Goal: Task Accomplishment & Management: Manage account settings

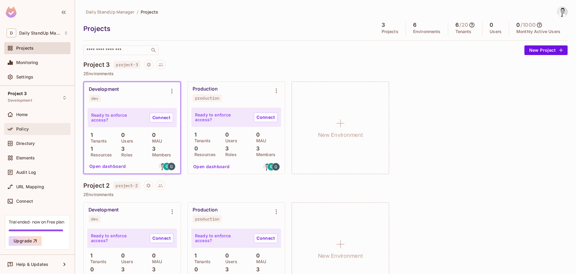
click at [28, 127] on span "Policy" at bounding box center [22, 128] width 13 height 5
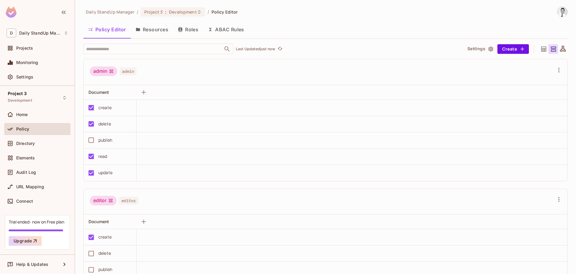
click at [138, 29] on icon "button" at bounding box center [138, 29] width 4 height 3
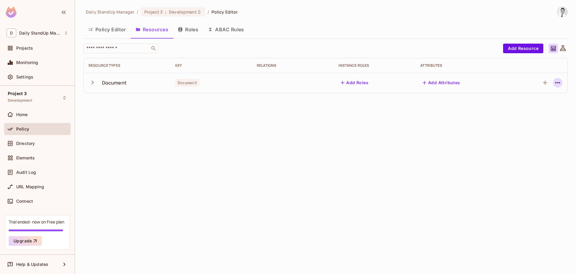
click at [556, 82] on icon "button" at bounding box center [558, 82] width 7 height 7
click at [533, 120] on div "Delete Resource" at bounding box center [534, 119] width 33 height 6
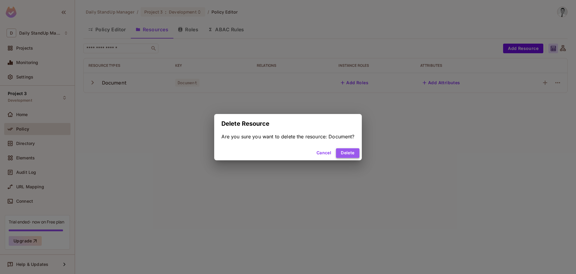
click at [345, 155] on button "Delete" at bounding box center [347, 153] width 23 height 10
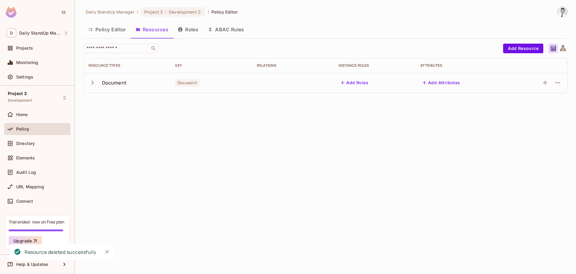
click at [43, 253] on div "Deleting Resource Resource deleted successfully" at bounding box center [53, 239] width 96 height 58
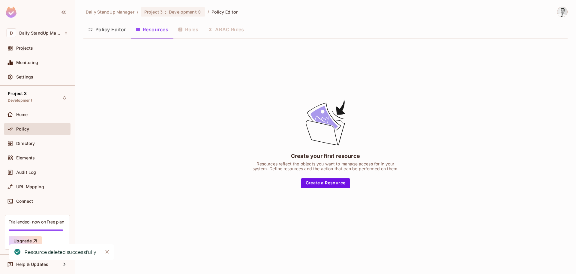
click at [101, 30] on button "Policy Editor" at bounding box center [106, 29] width 47 height 15
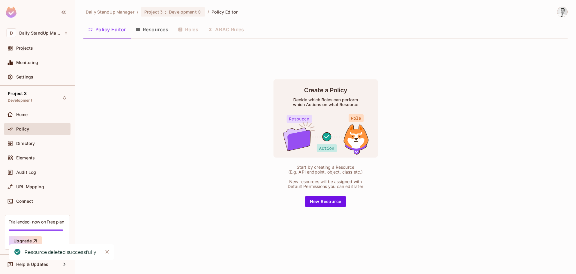
click at [159, 108] on div "Start by creating a Resource (E.g. API endpoint, object, class etc.) New resour…" at bounding box center [325, 143] width 485 height 198
